Goal: Task Accomplishment & Management: Manage account settings

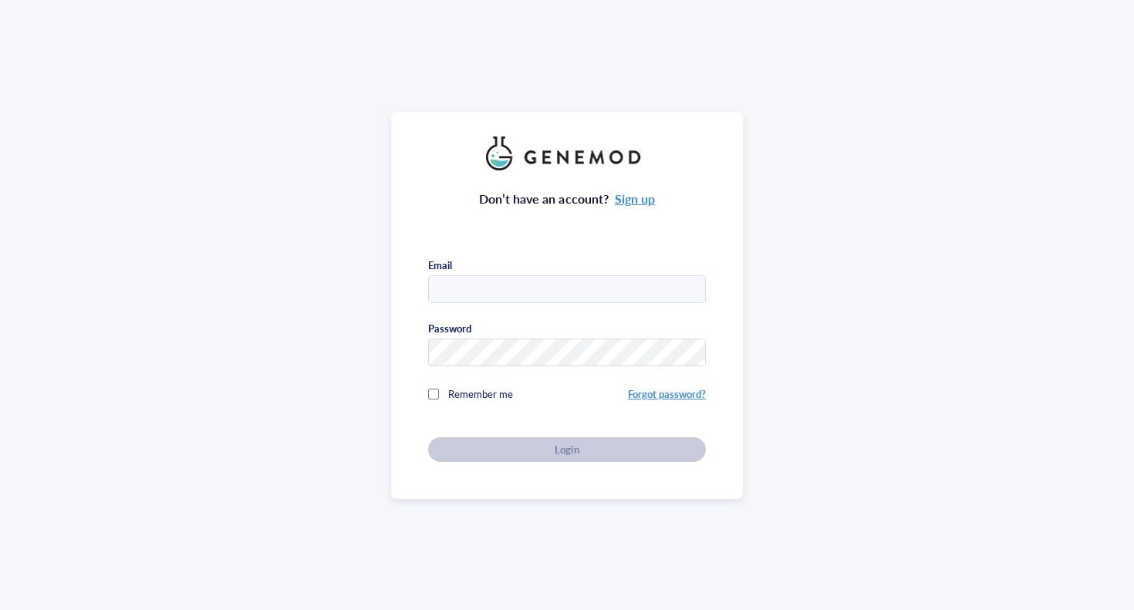
click at [0, 610] on com-1password-button at bounding box center [0, 610] width 0 height 0
type input "[EMAIL_ADDRESS][DOMAIN_NAME]"
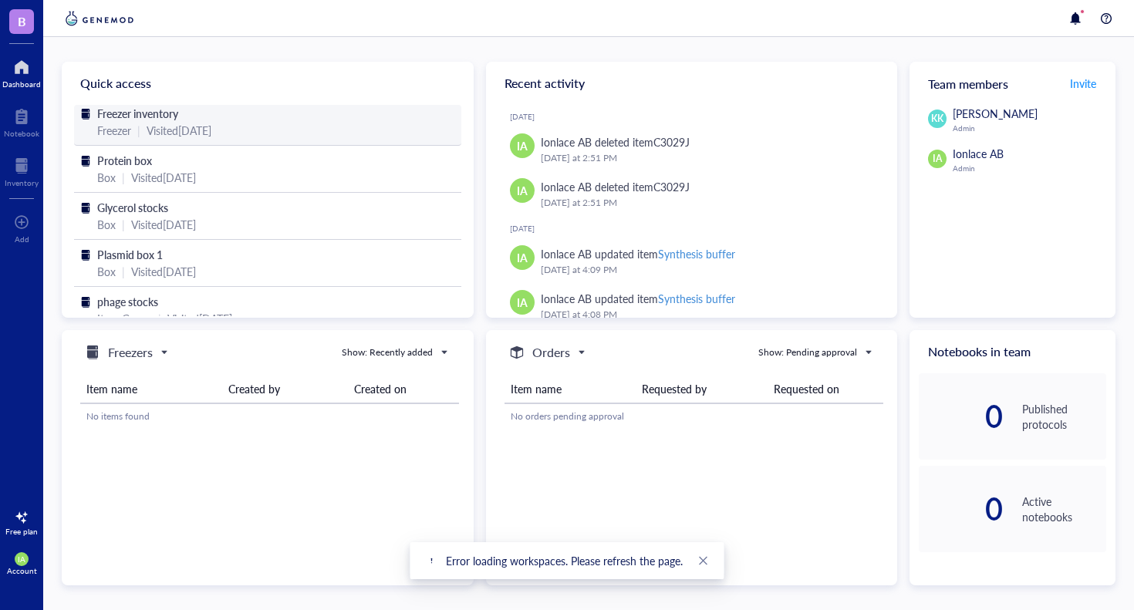
click at [155, 133] on div "Visited [DATE]" at bounding box center [179, 130] width 65 height 17
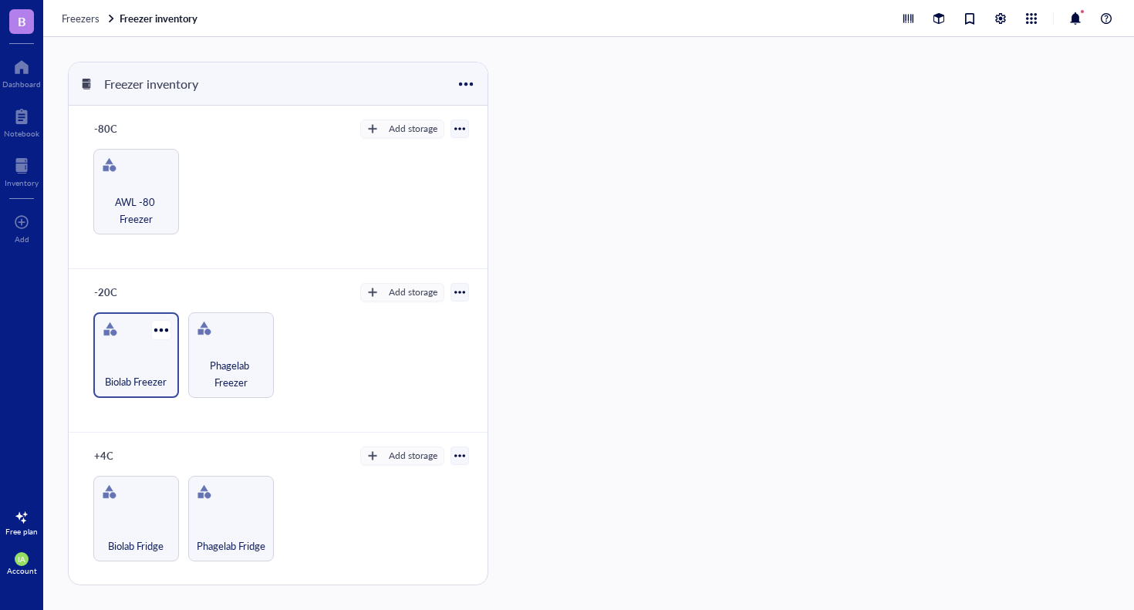
click at [145, 343] on div "Biolab Freezer" at bounding box center [136, 356] width 86 height 86
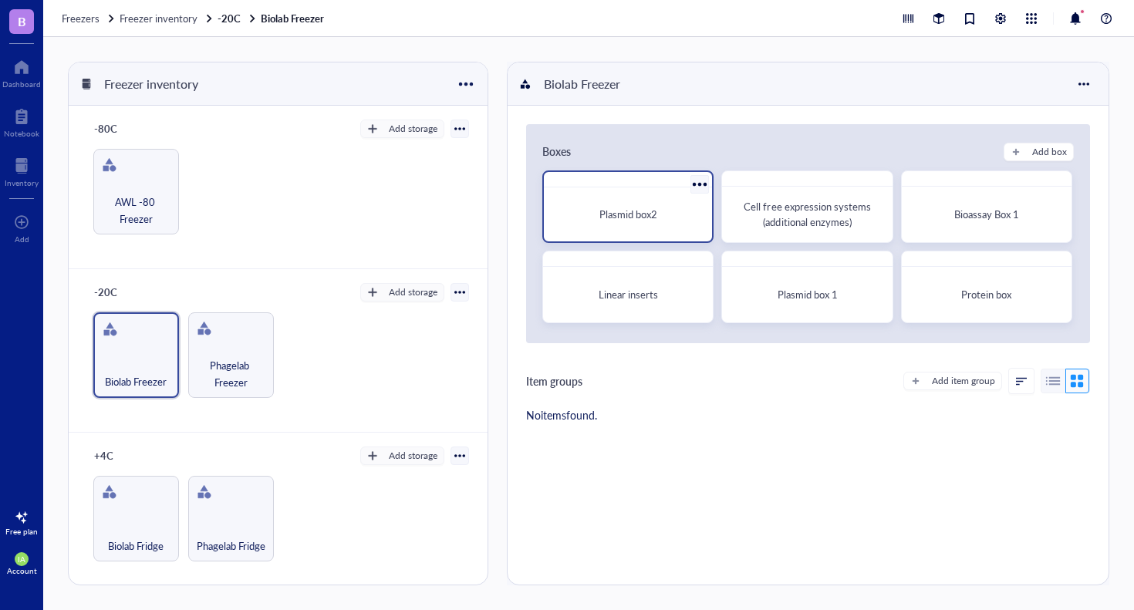
click at [671, 201] on div "Plasmid box2" at bounding box center [628, 215] width 156 height 42
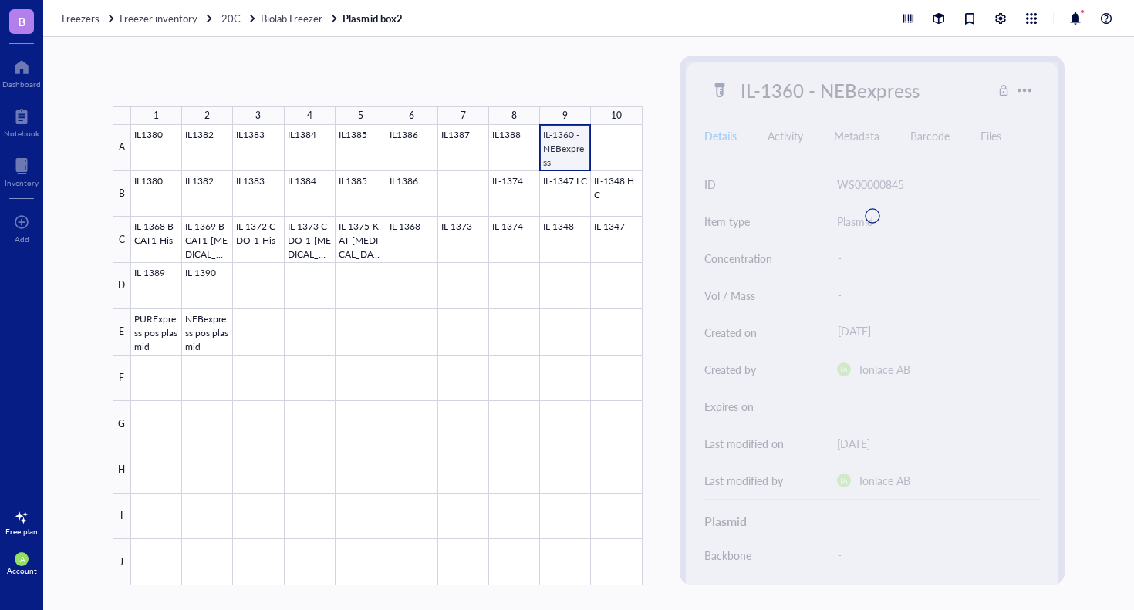
click at [559, 155] on div at bounding box center [387, 355] width 512 height 461
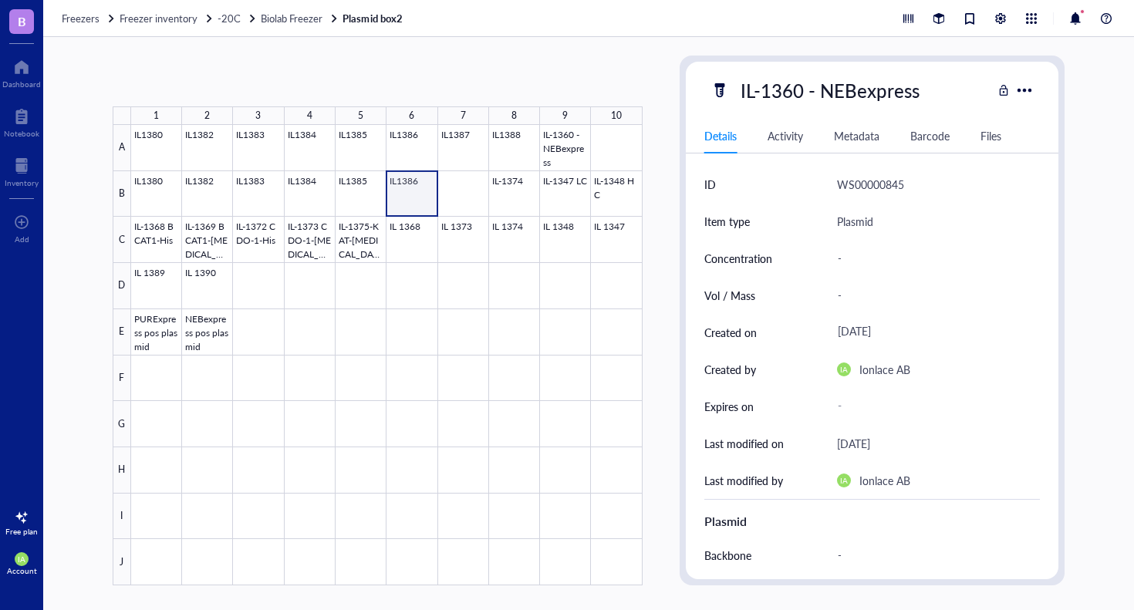
click at [420, 191] on div at bounding box center [387, 355] width 512 height 461
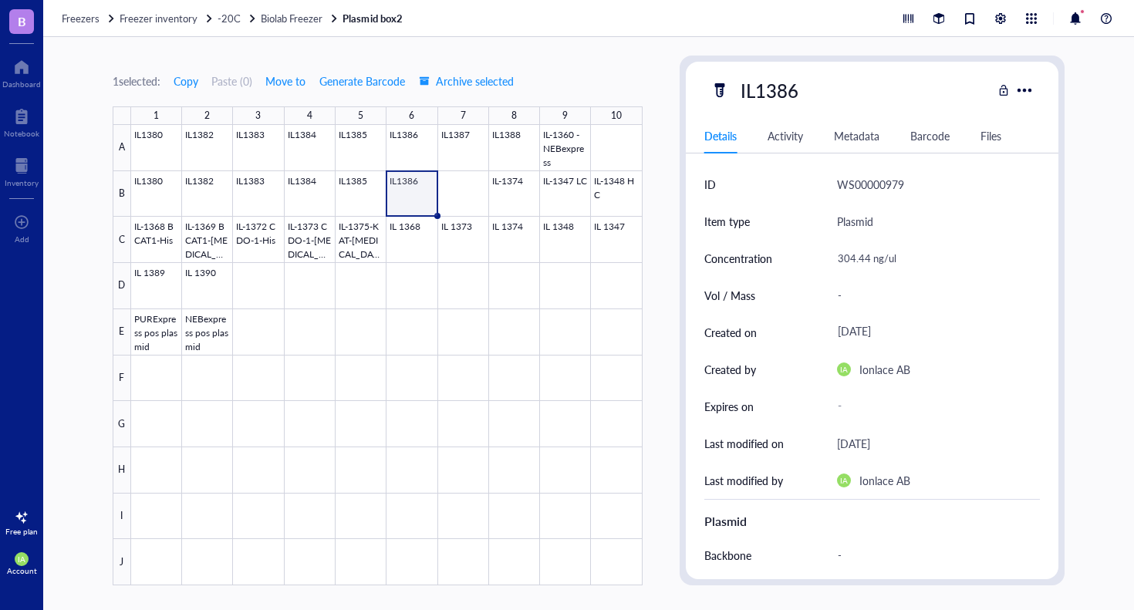
scroll to position [5, 0]
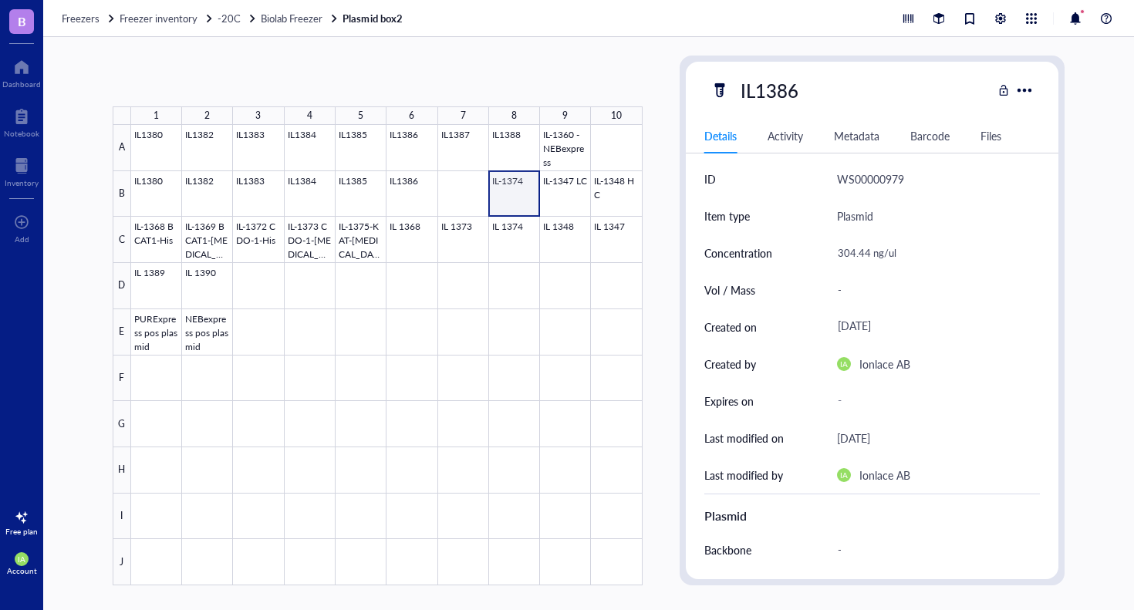
click at [512, 197] on div at bounding box center [387, 355] width 512 height 461
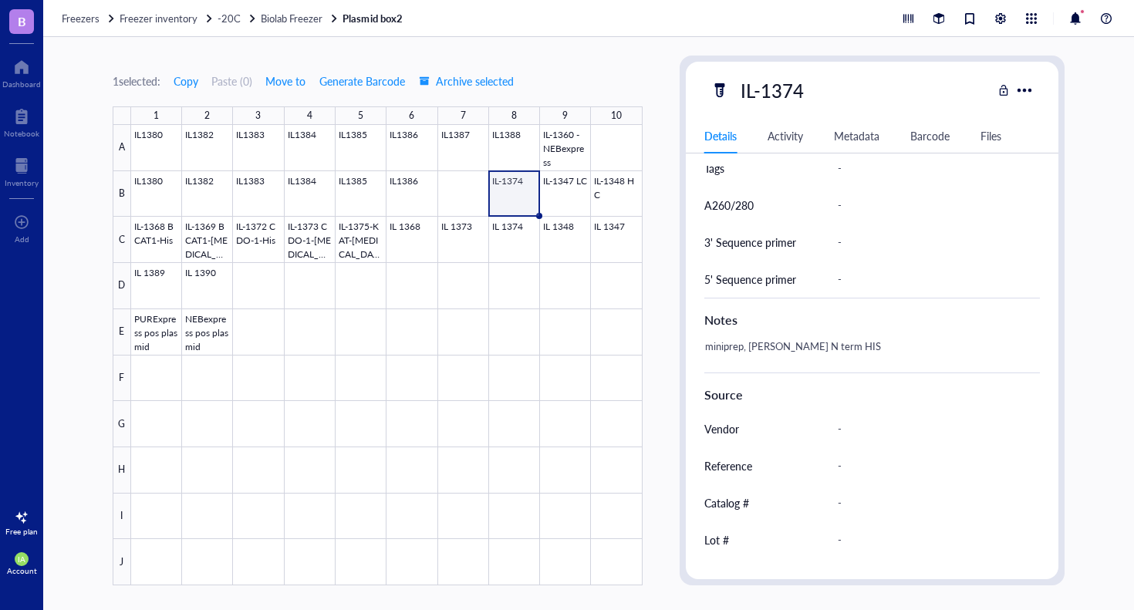
scroll to position [675, 0]
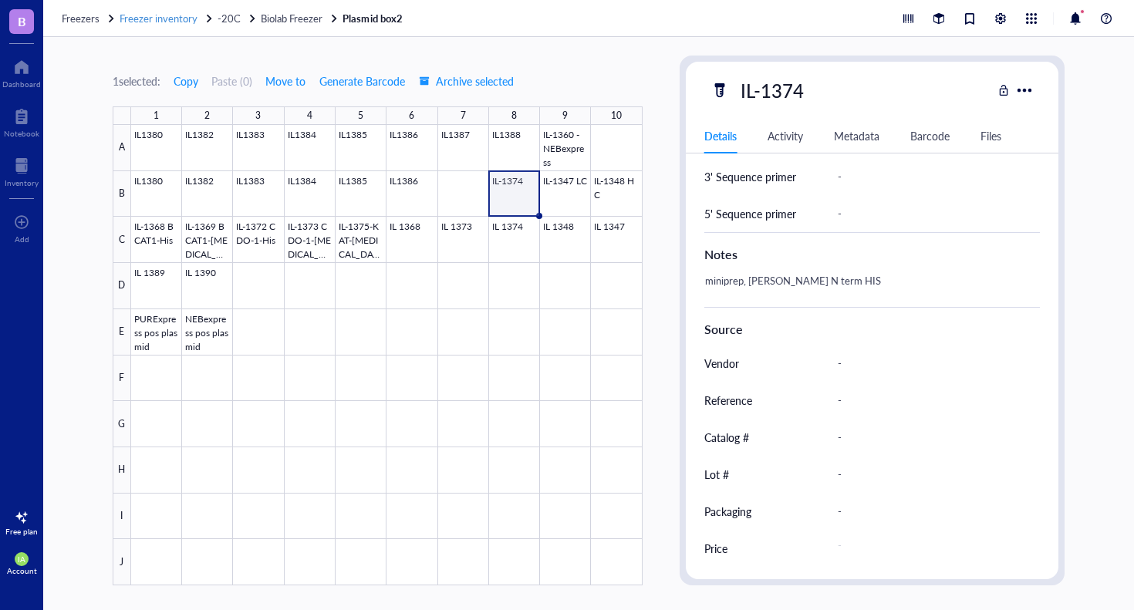
click at [191, 21] on span "Freezer inventory" at bounding box center [159, 18] width 78 height 15
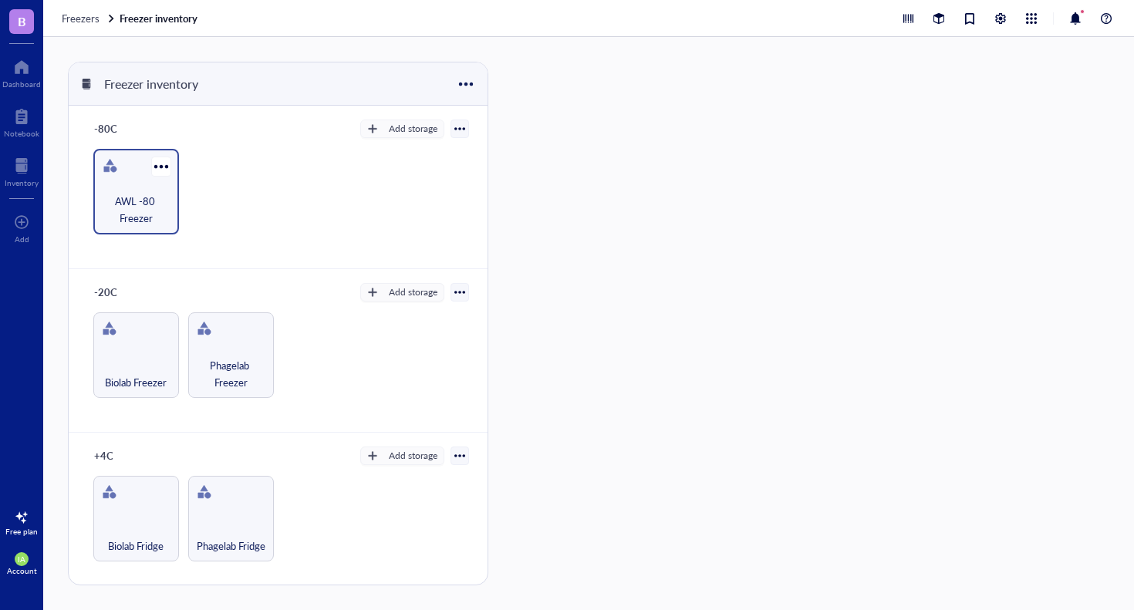
click at [120, 214] on span "AWL -80 Freezer" at bounding box center [136, 210] width 70 height 34
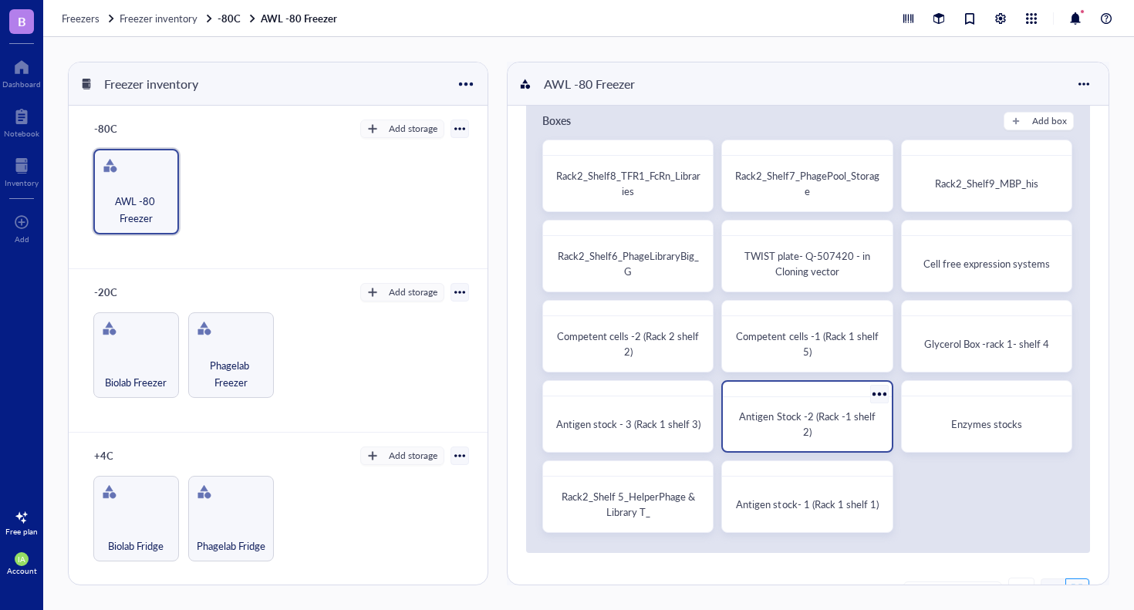
scroll to position [19, 0]
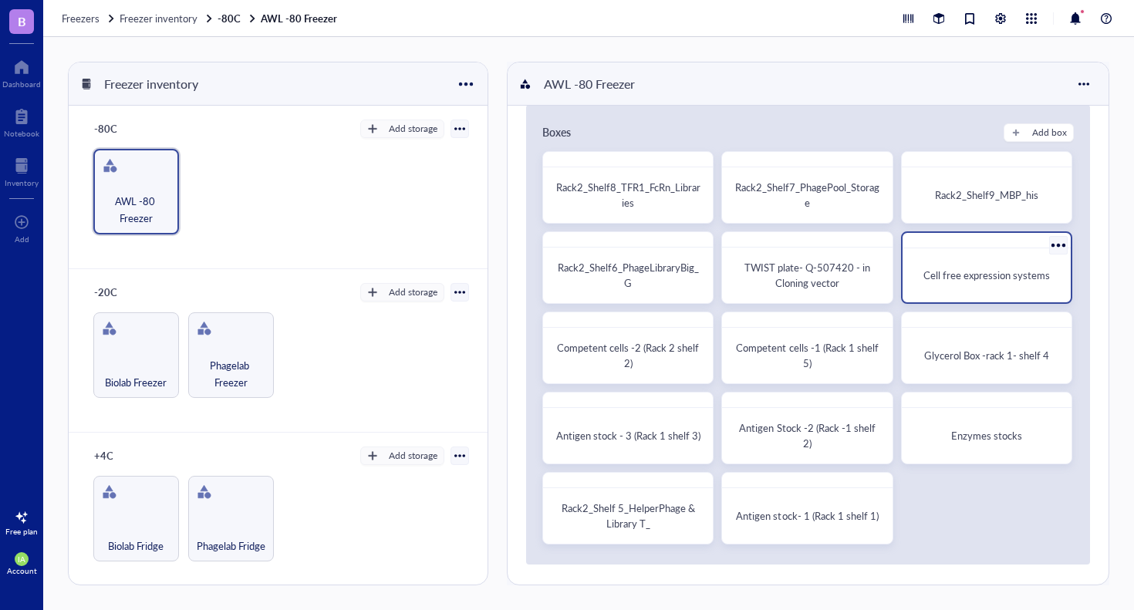
click at [973, 297] on div "Cell free expression systems" at bounding box center [986, 268] width 171 height 73
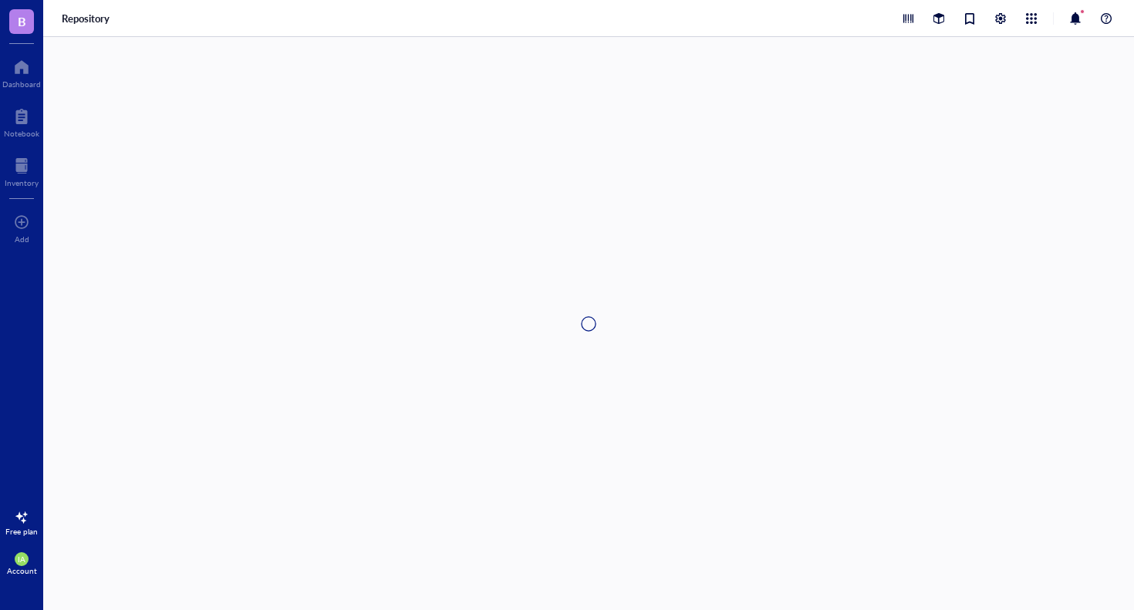
click at [973, 297] on div at bounding box center [588, 323] width 1091 height 573
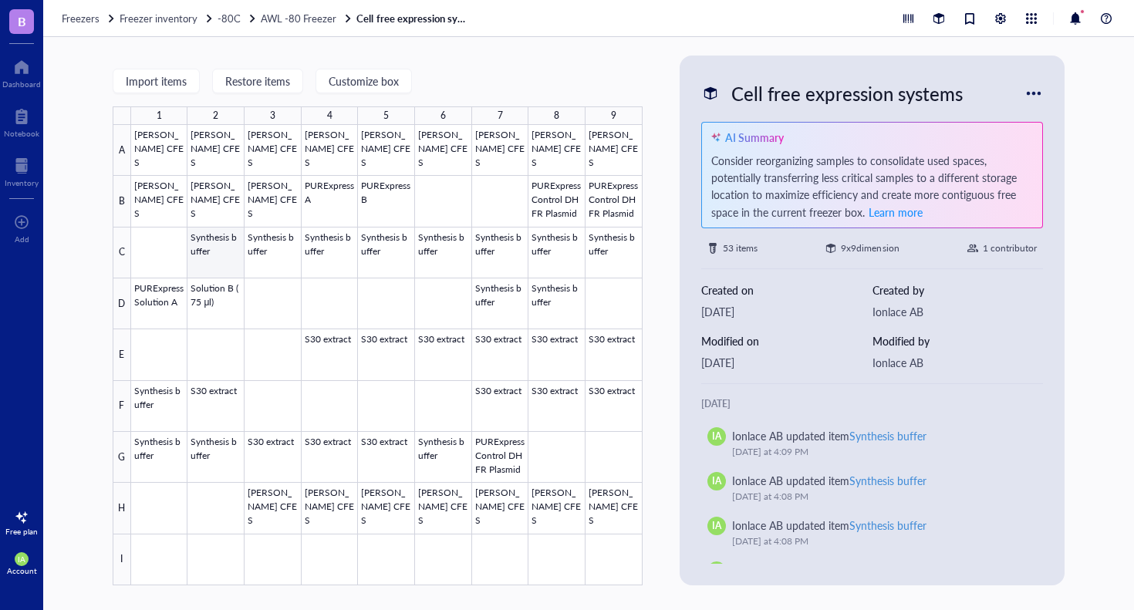
click at [213, 249] on div at bounding box center [387, 355] width 512 height 461
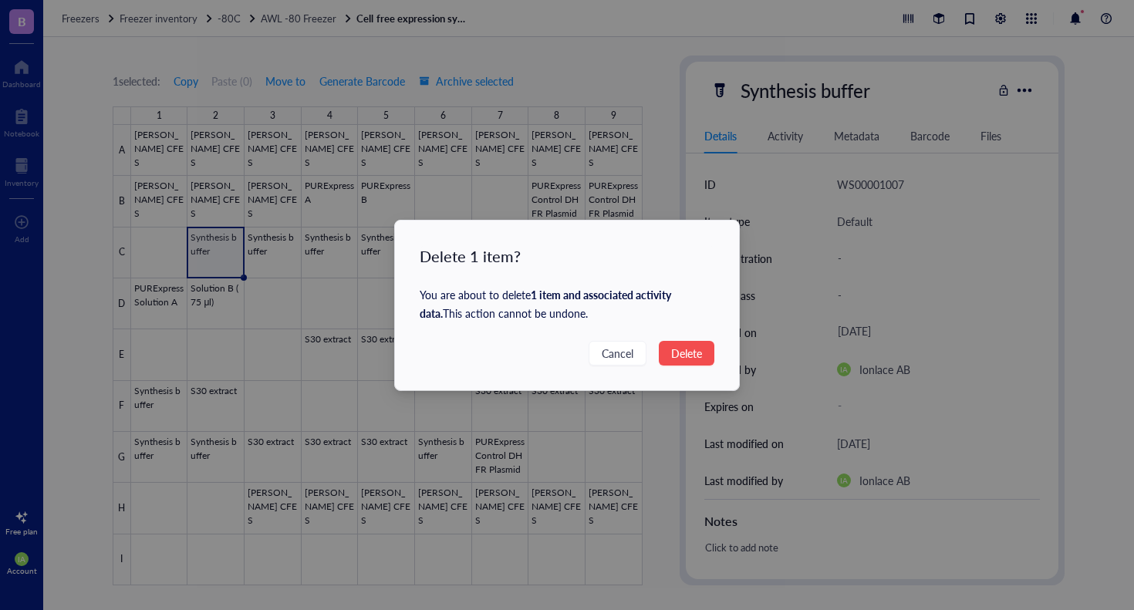
click at [679, 347] on span "Delete" at bounding box center [686, 353] width 31 height 17
